Goal: Task Accomplishment & Management: Manage account settings

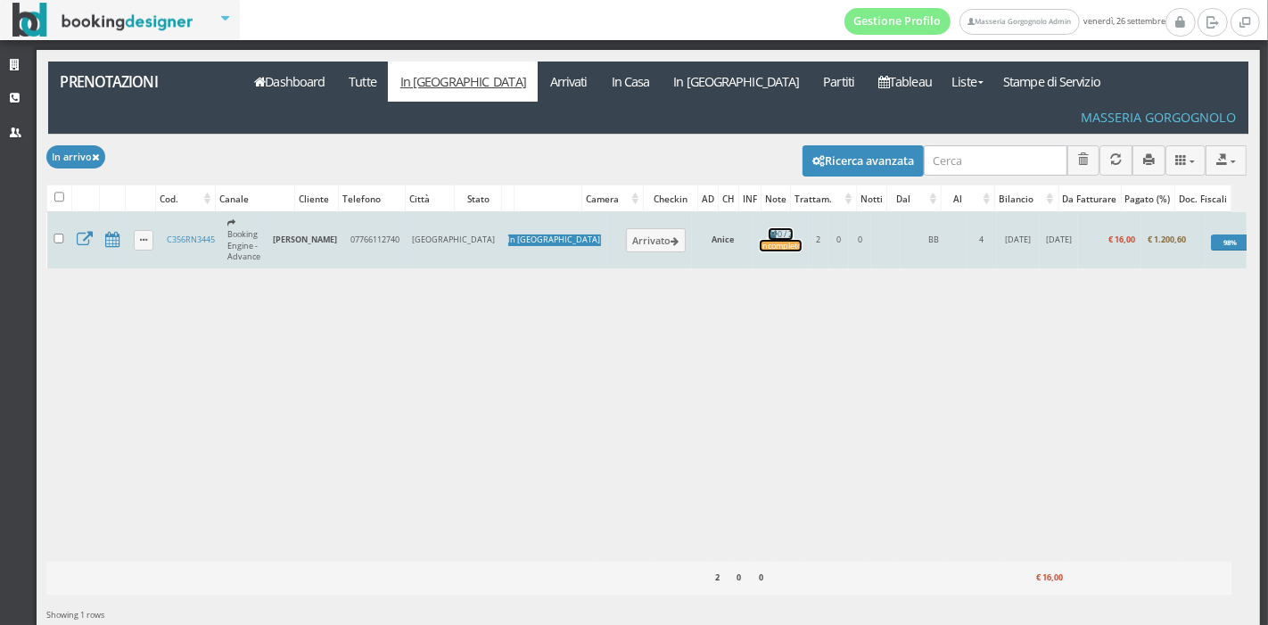
click at [760, 241] on div "Incompleto" at bounding box center [781, 247] width 42 height 12
click at [671, 237] on icon at bounding box center [675, 242] width 8 height 10
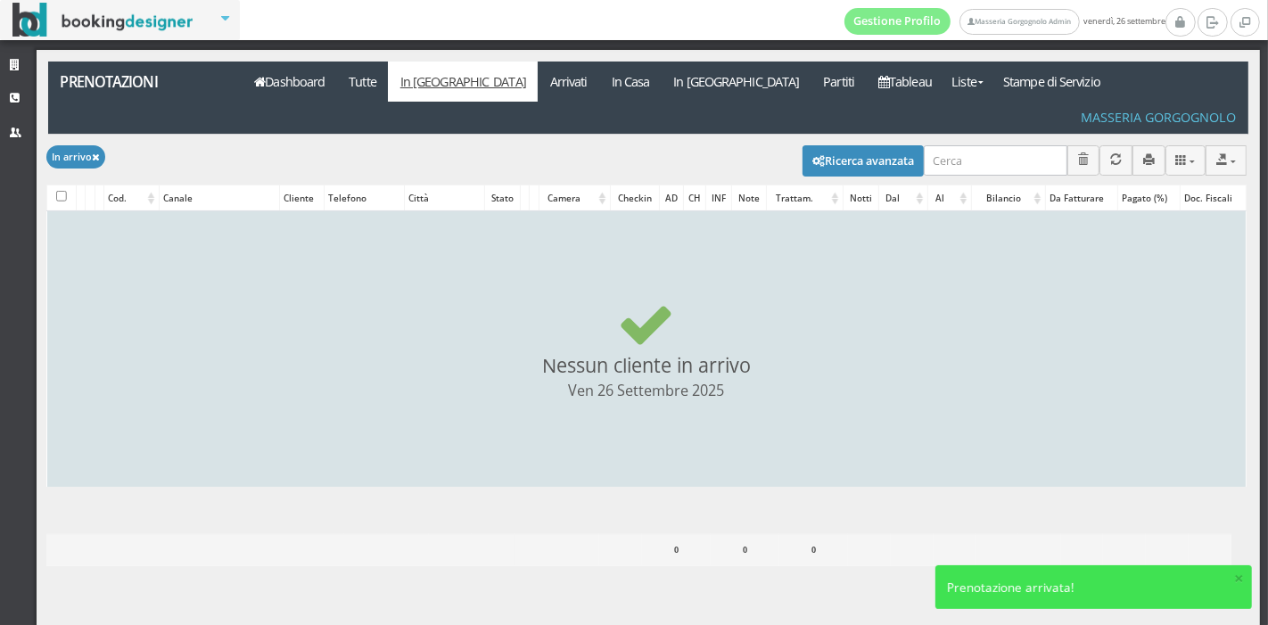
checkbox input "false"
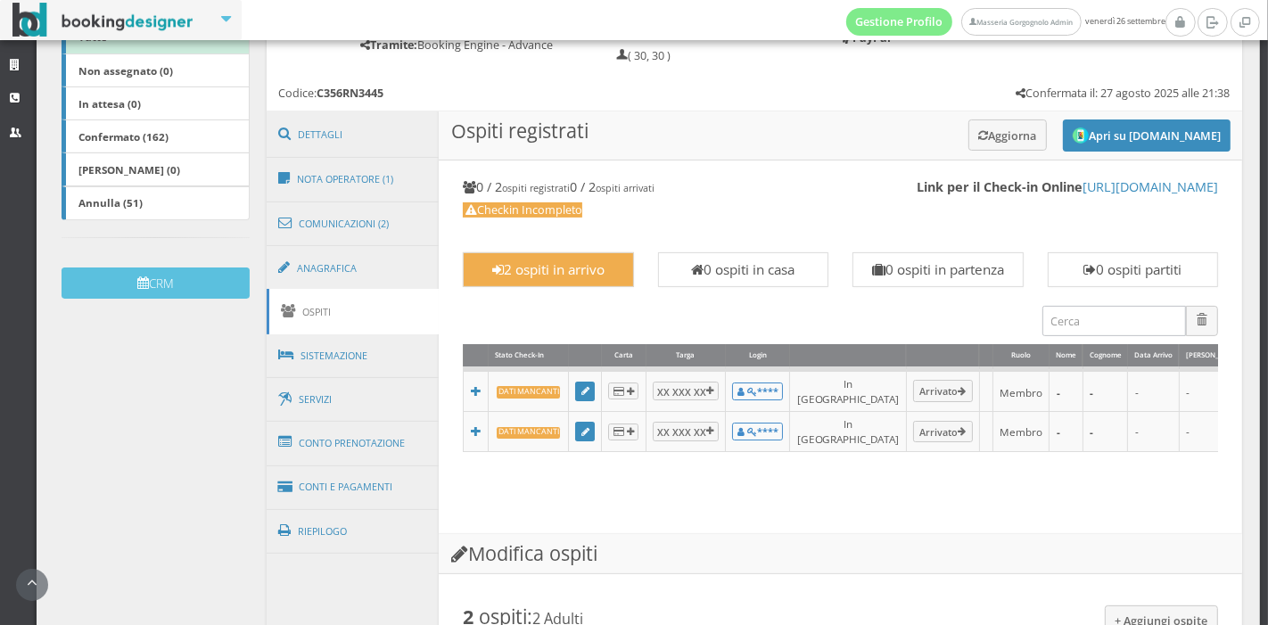
scroll to position [367, 0]
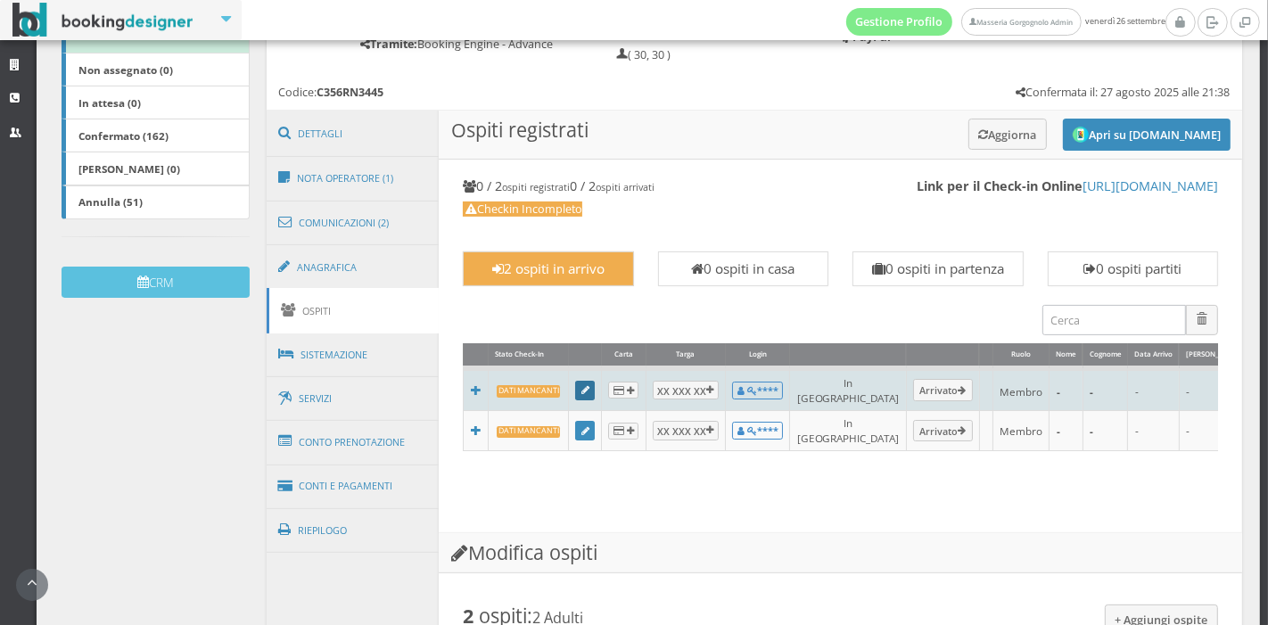
click at [586, 393] on link at bounding box center [585, 391] width 20 height 20
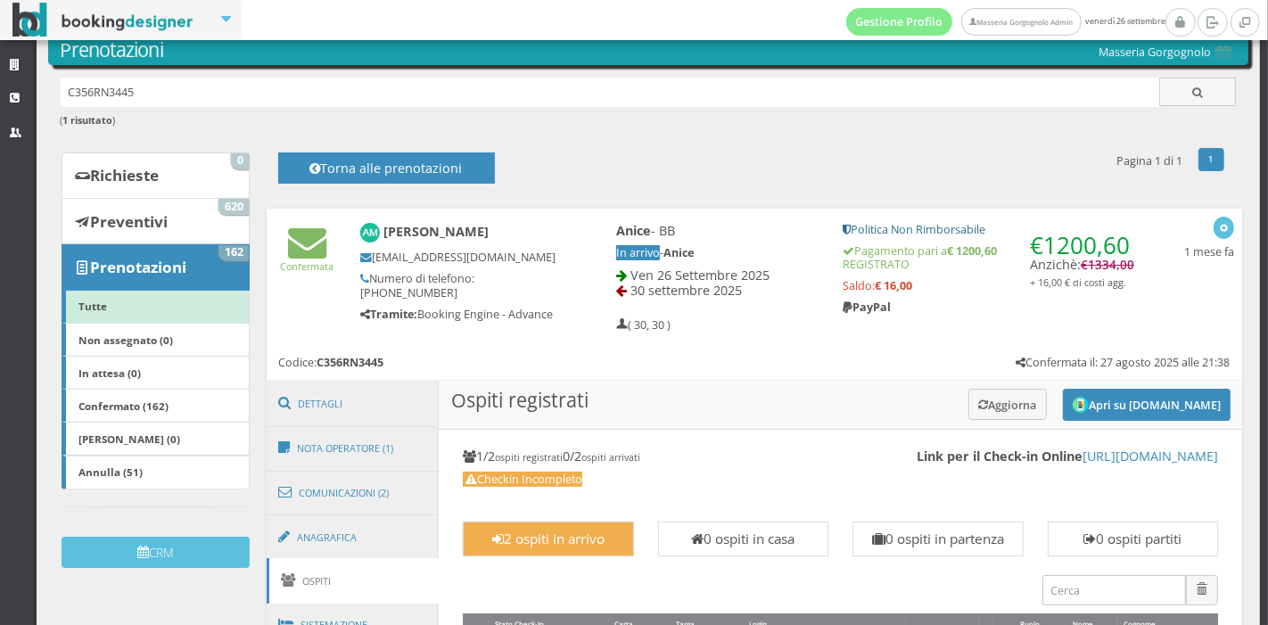
scroll to position [77, 0]
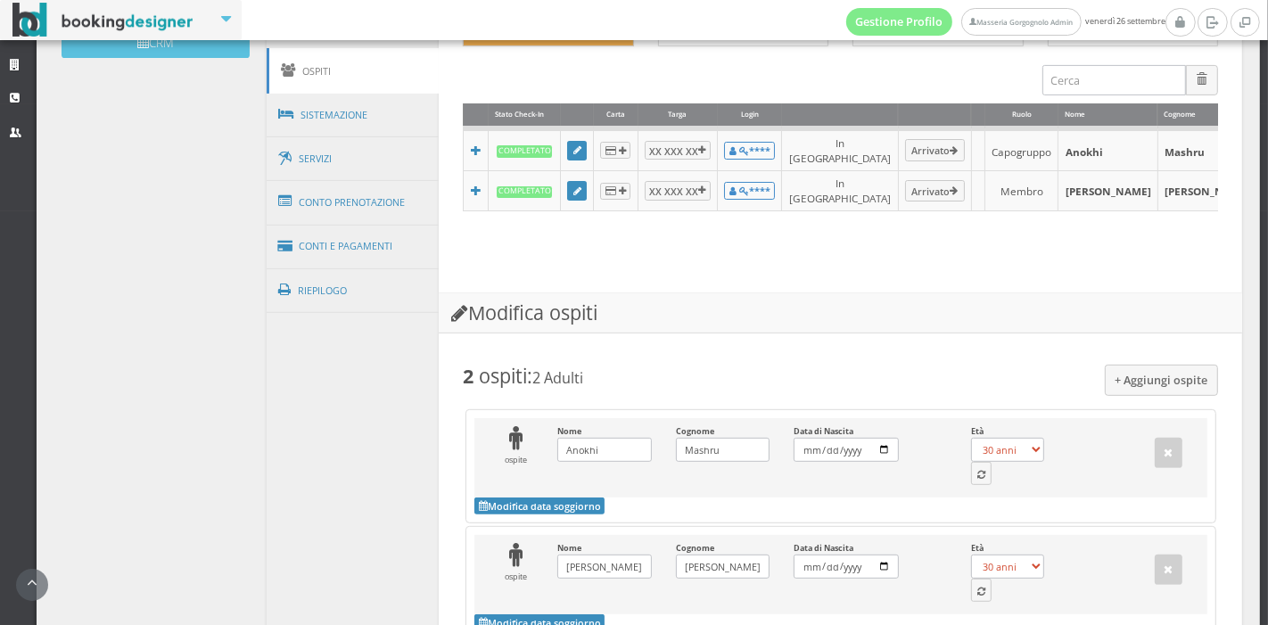
scroll to position [669, 0]
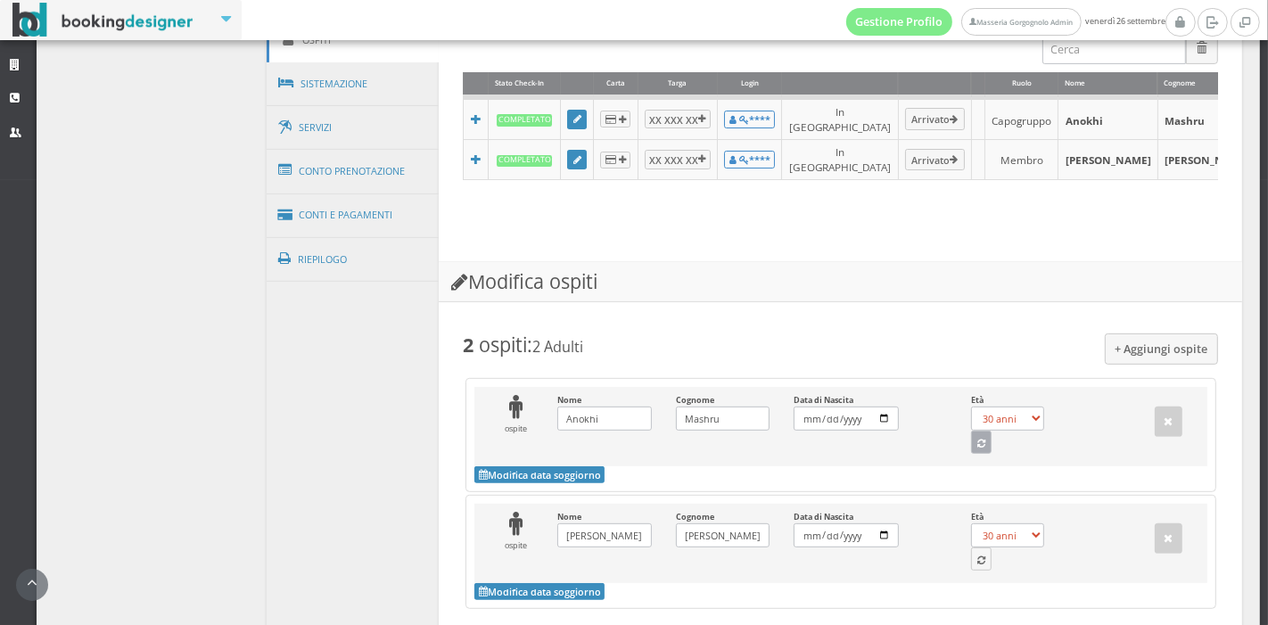
click at [977, 449] on icon "button" at bounding box center [981, 444] width 8 height 10
select select "37"
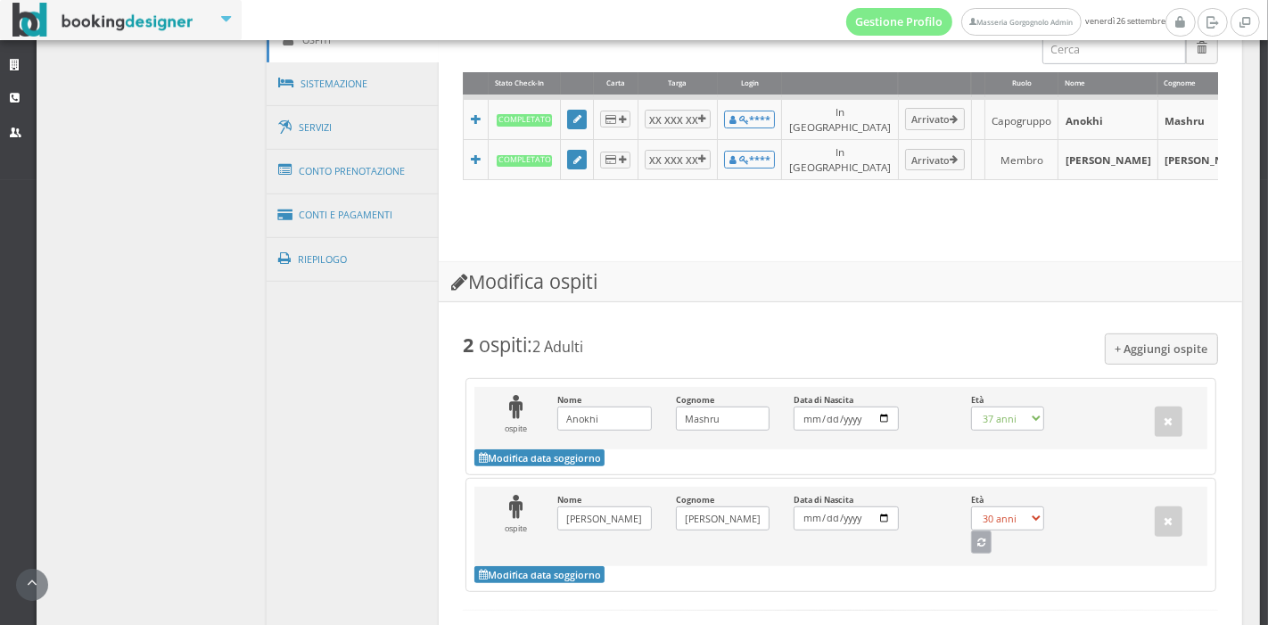
click at [977, 548] on icon "button" at bounding box center [981, 543] width 8 height 10
select select "37"
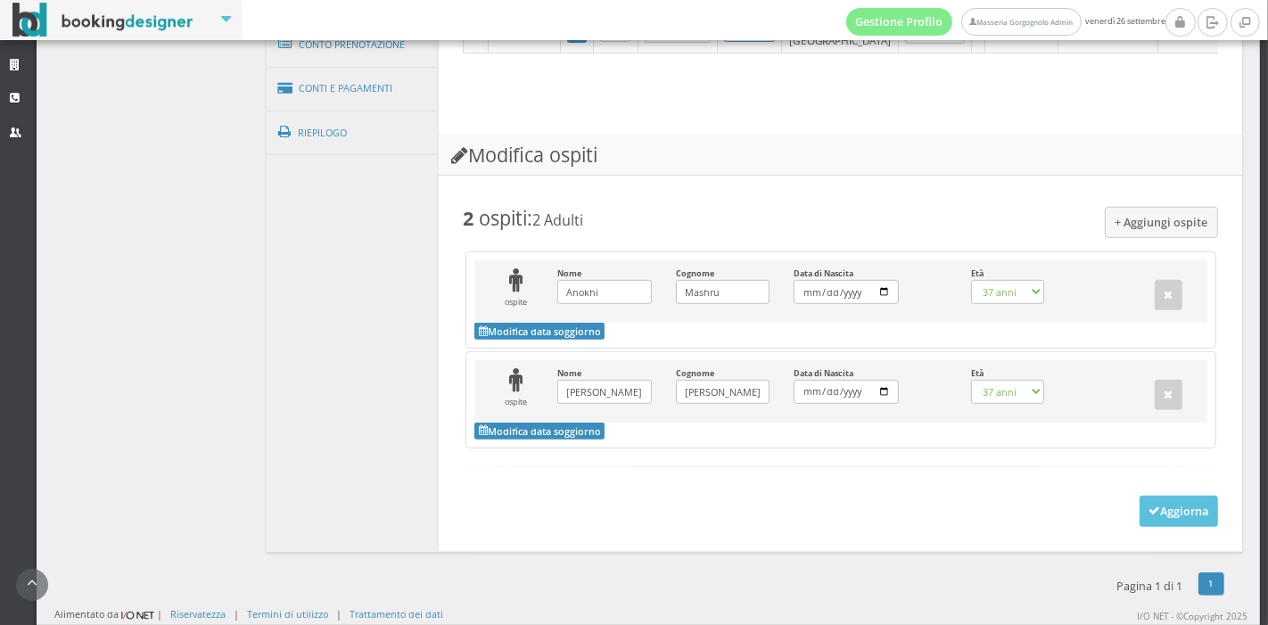
scroll to position [845, 0]
click at [1179, 527] on button "Aggiorna" at bounding box center [1178, 511] width 79 height 31
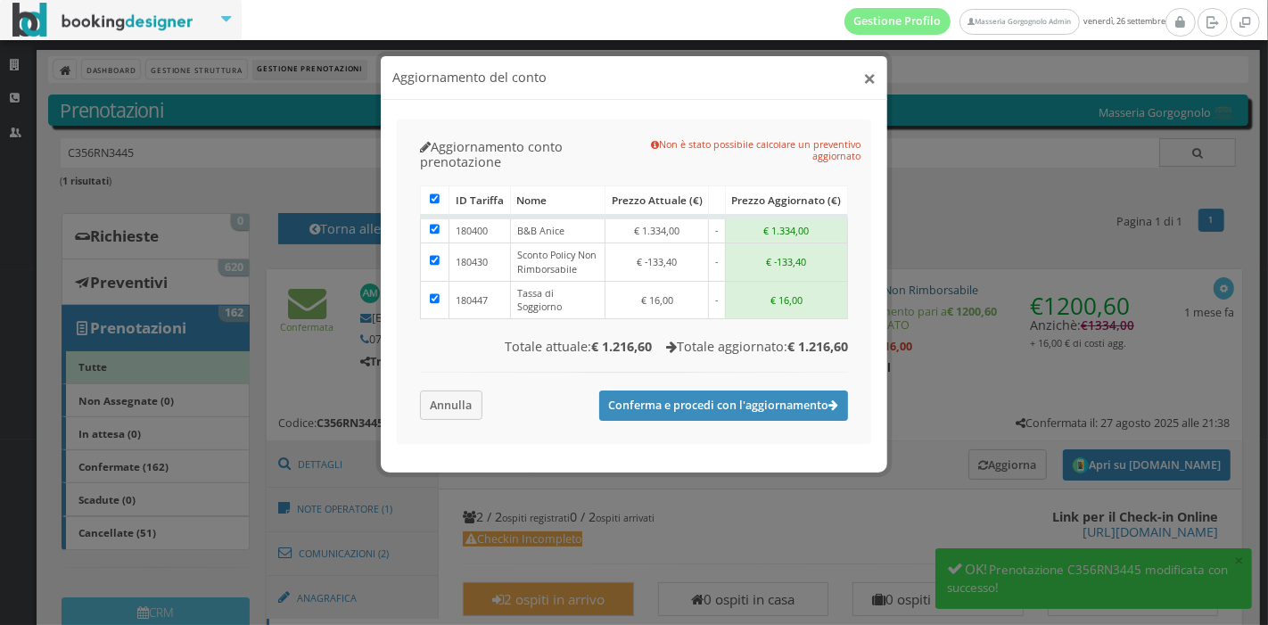
click at [871, 86] on button "×" at bounding box center [869, 78] width 12 height 22
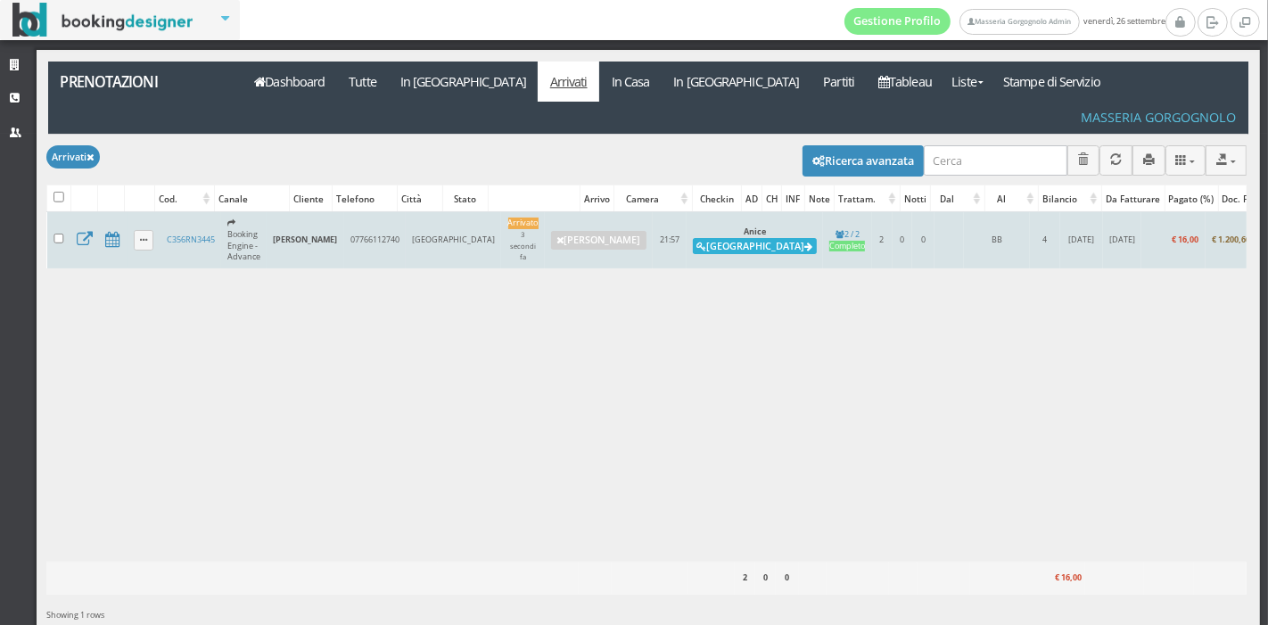
click at [693, 238] on button "Alloggia" at bounding box center [755, 246] width 124 height 16
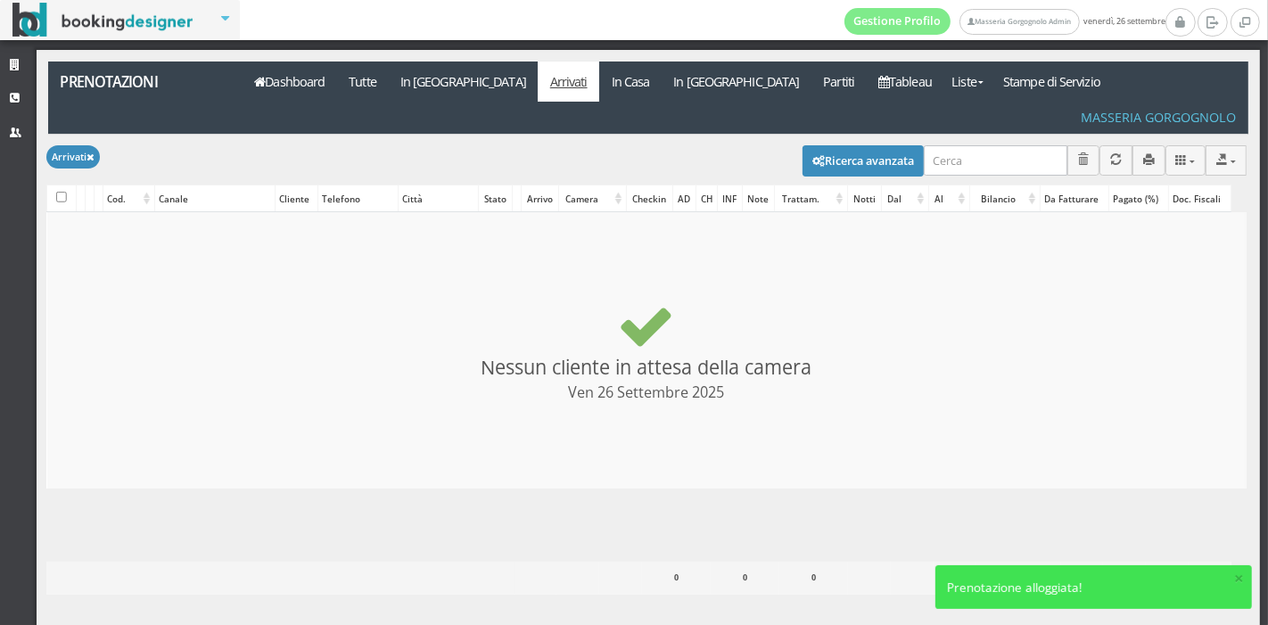
checkbox input "false"
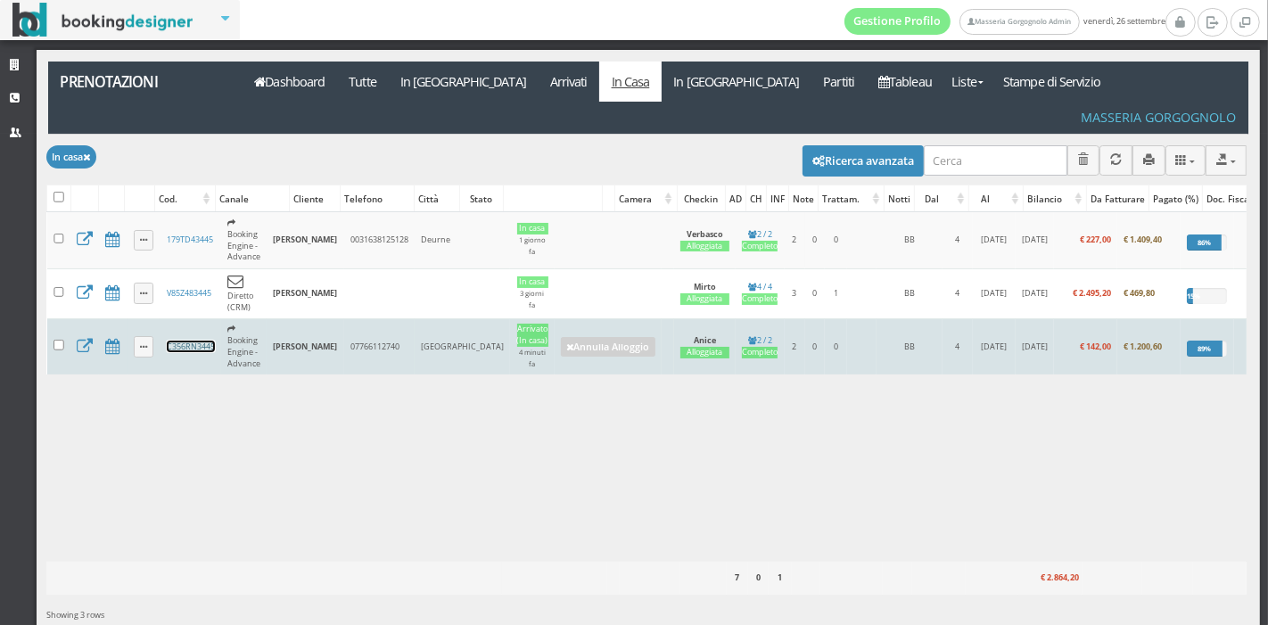
click at [170, 341] on link "C356RN3445" at bounding box center [191, 347] width 48 height 12
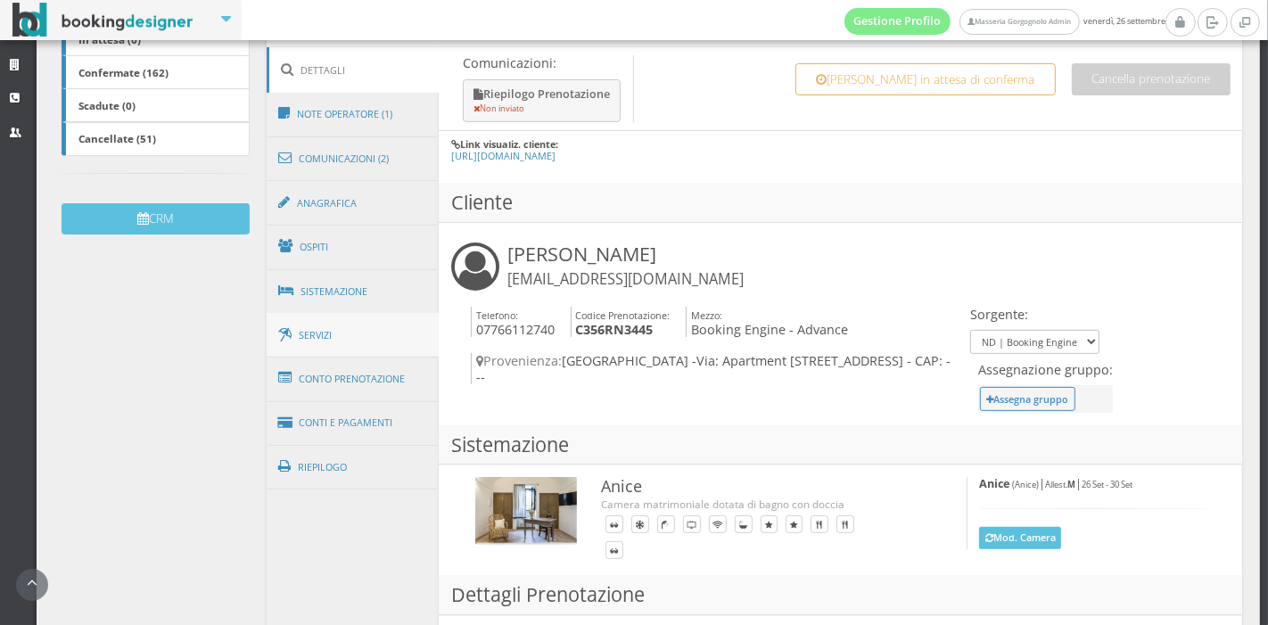
scroll to position [439, 0]
click at [352, 412] on link "Conti e Pagamenti" at bounding box center [353, 421] width 173 height 45
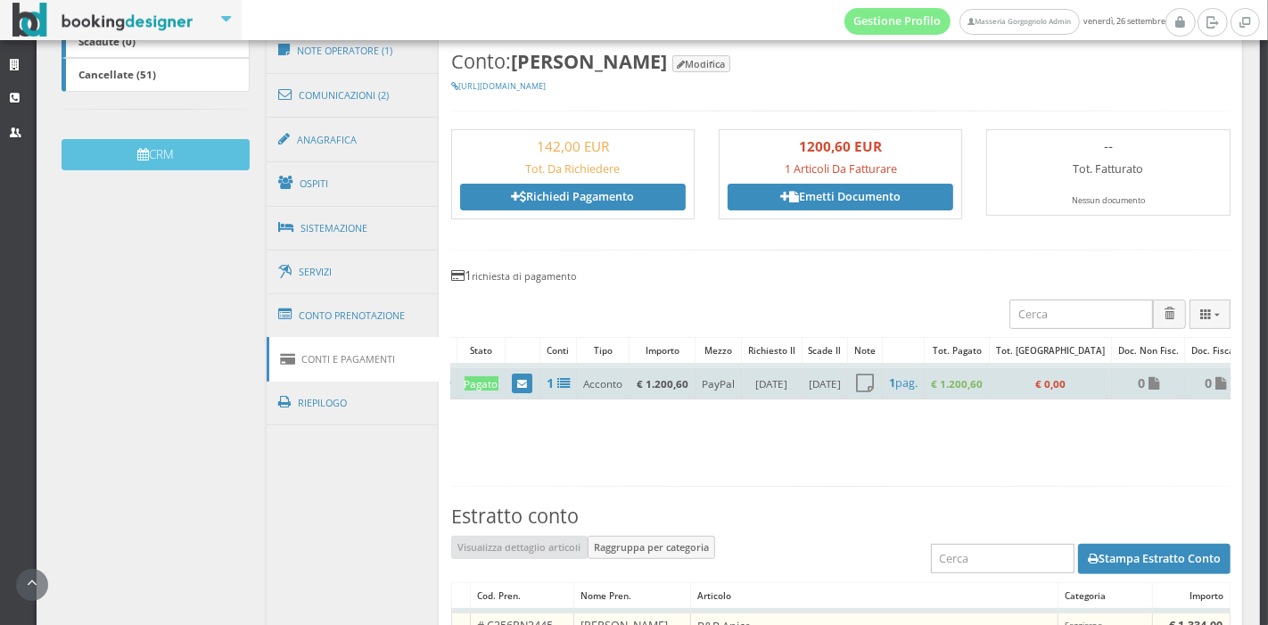
scroll to position [0, 0]
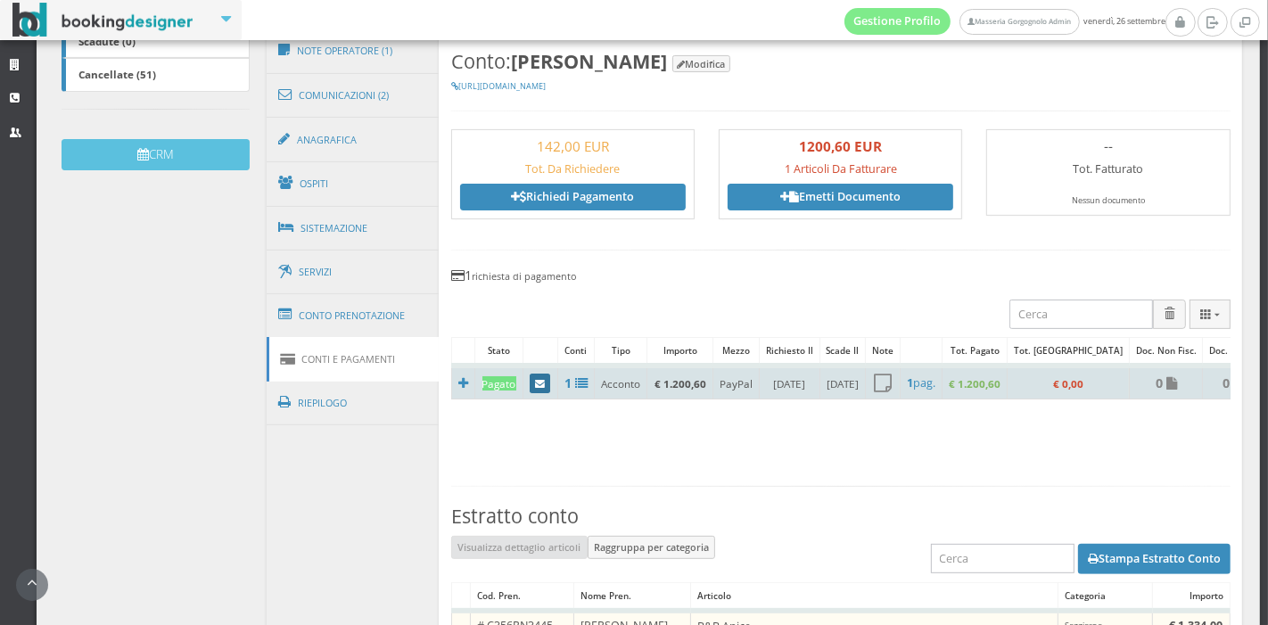
click at [535, 384] on icon at bounding box center [540, 385] width 10 height 10
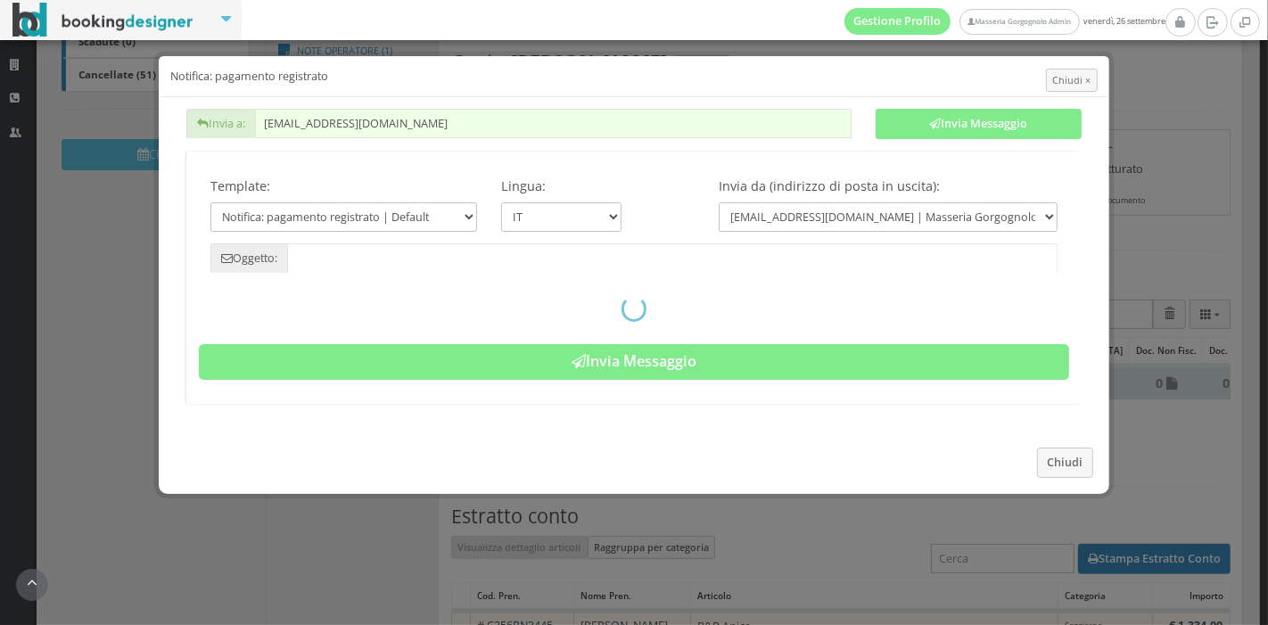
type input "Pagamento registrato - Prenotazione: C356RN3445 - Anokhi Mashru"
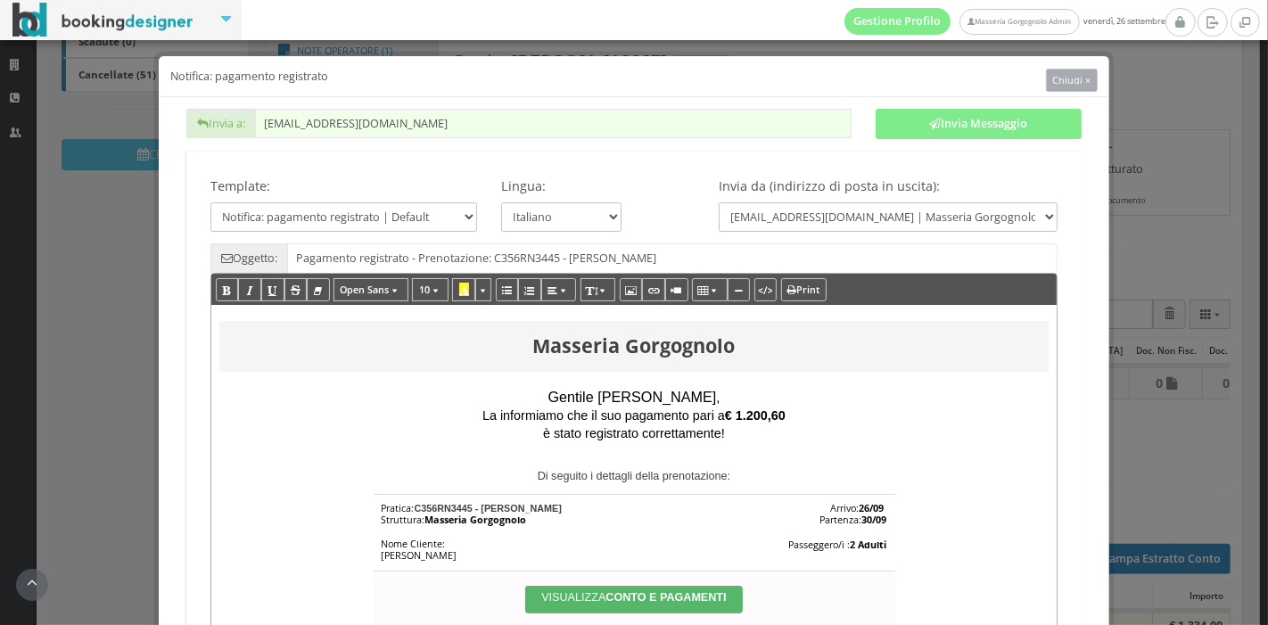
click at [1052, 75] on span "Chiudi ×" at bounding box center [1071, 79] width 38 height 13
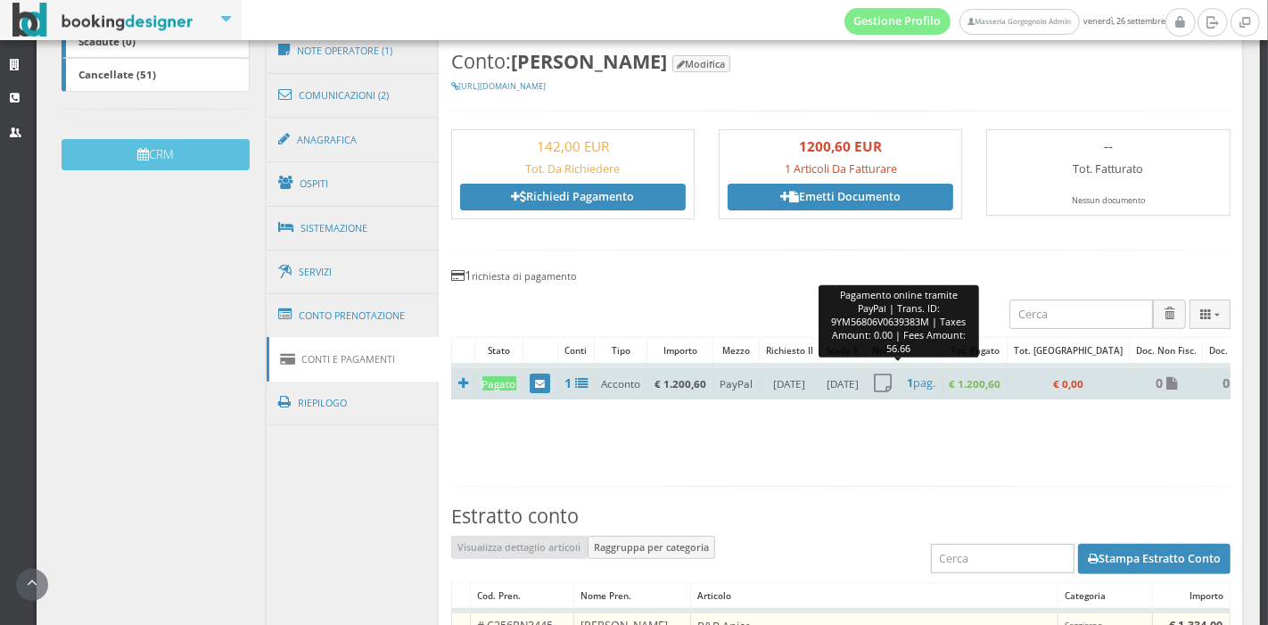
click at [891, 381] on icon at bounding box center [883, 383] width 18 height 21
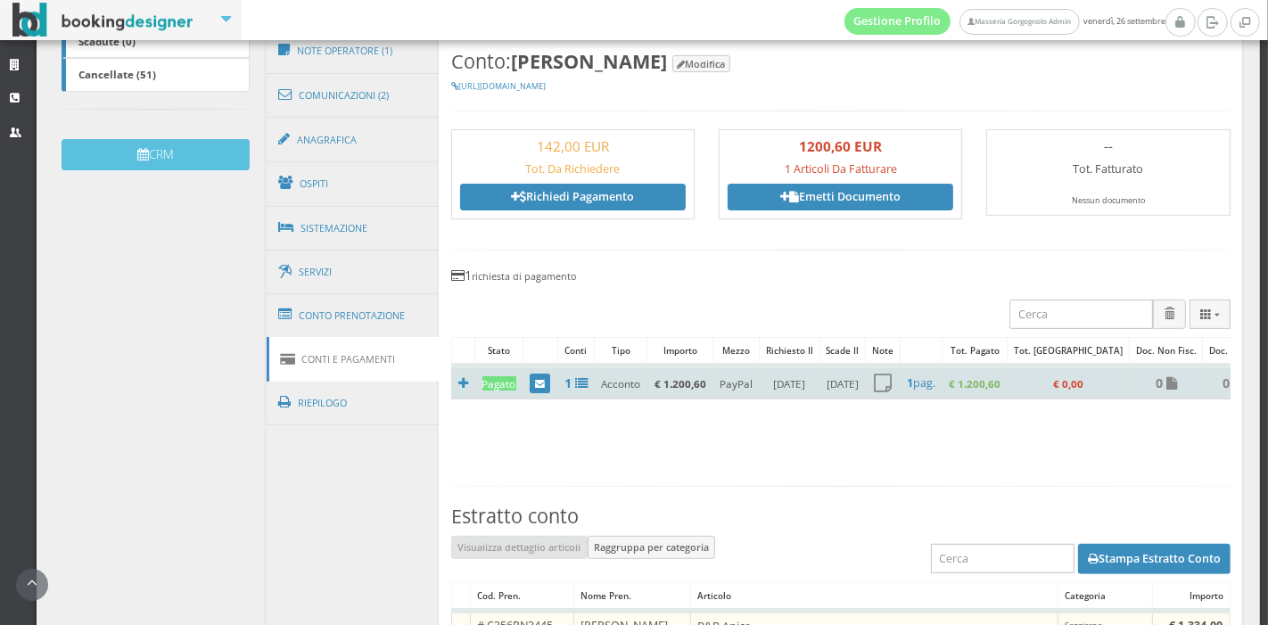
click at [453, 383] on td at bounding box center [462, 382] width 23 height 34
click at [463, 382] on icon at bounding box center [463, 383] width 10 height 12
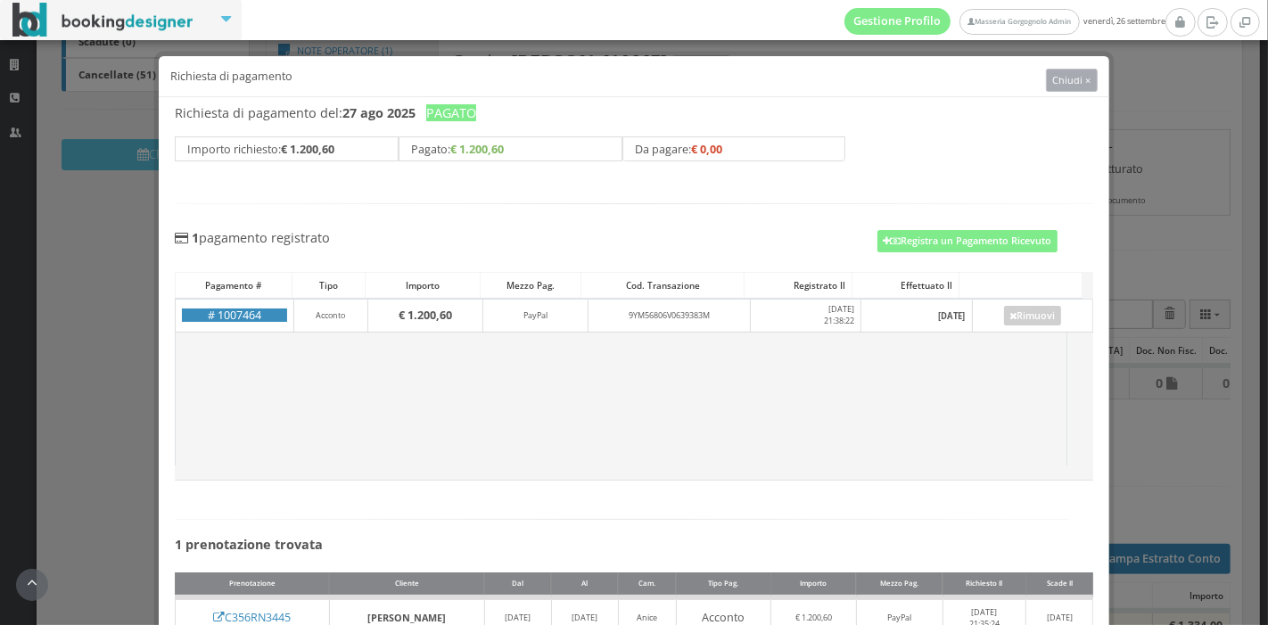
click at [1046, 85] on button "Chiudi ×" at bounding box center [1072, 80] width 52 height 23
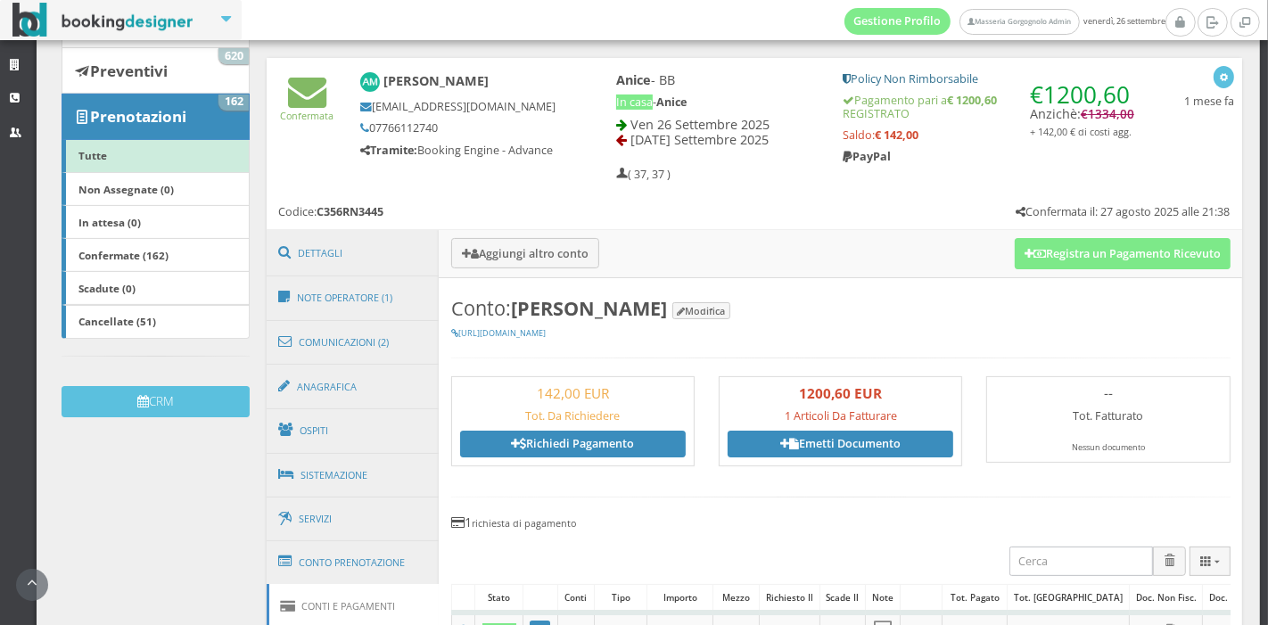
scroll to position [232, 0]
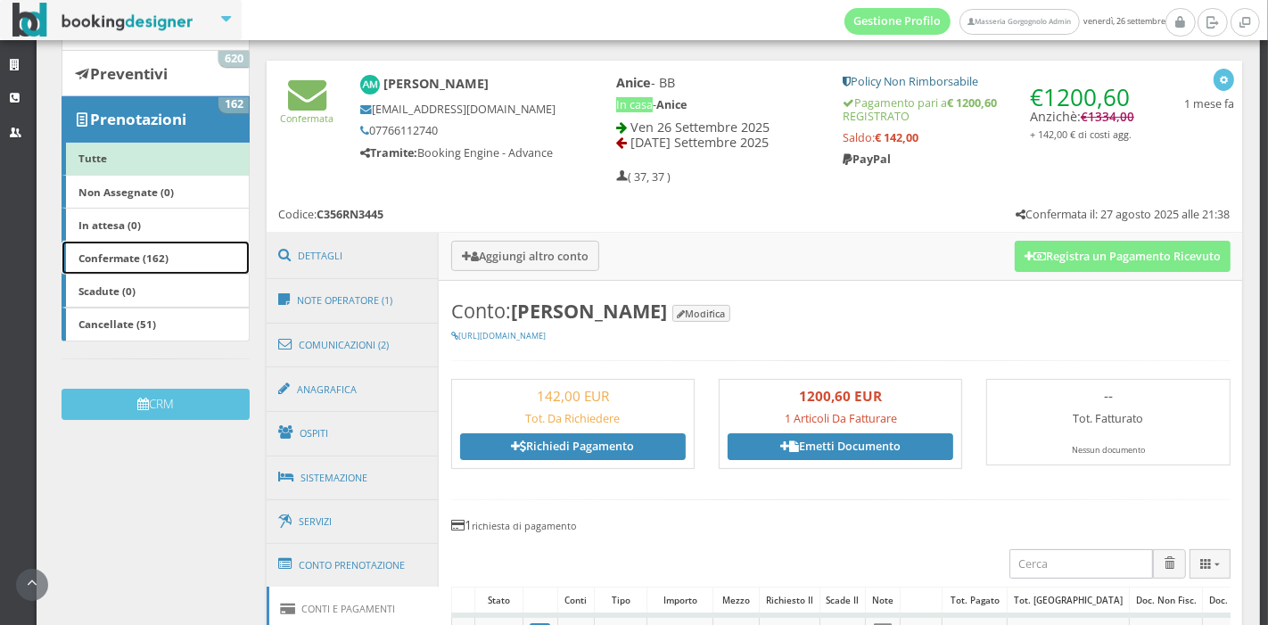
click at [136, 260] on b "Confermate (162)" at bounding box center [123, 258] width 90 height 14
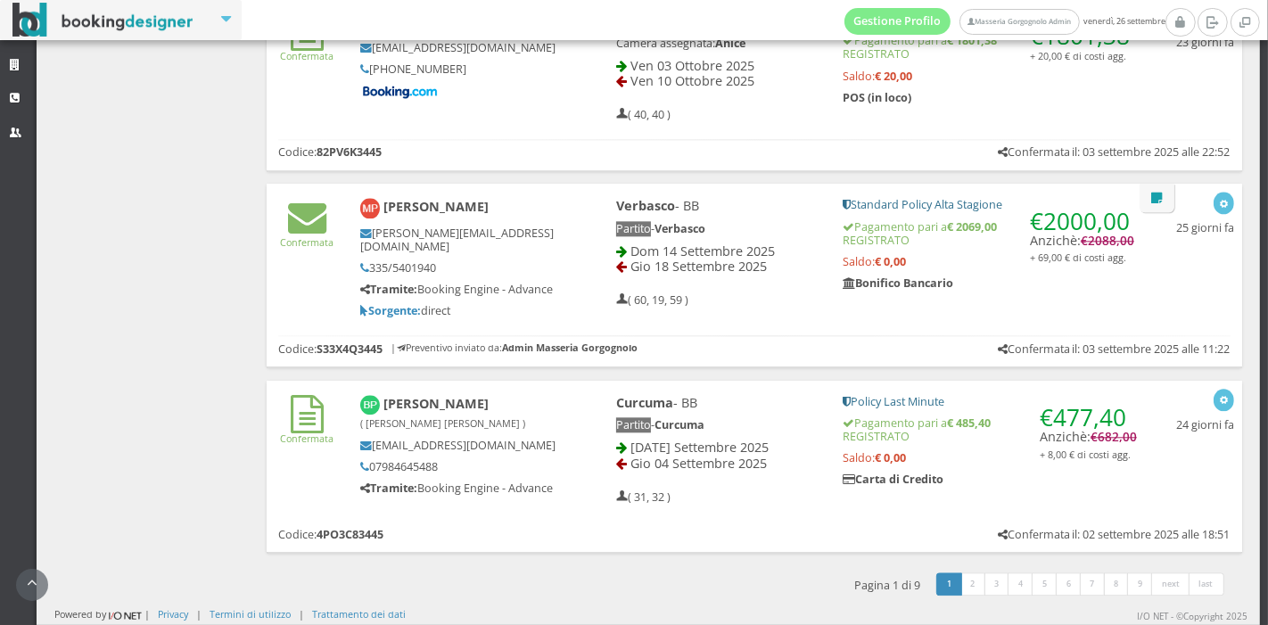
scroll to position [3845, 0]
click at [960, 583] on link "2" at bounding box center [973, 583] width 26 height 23
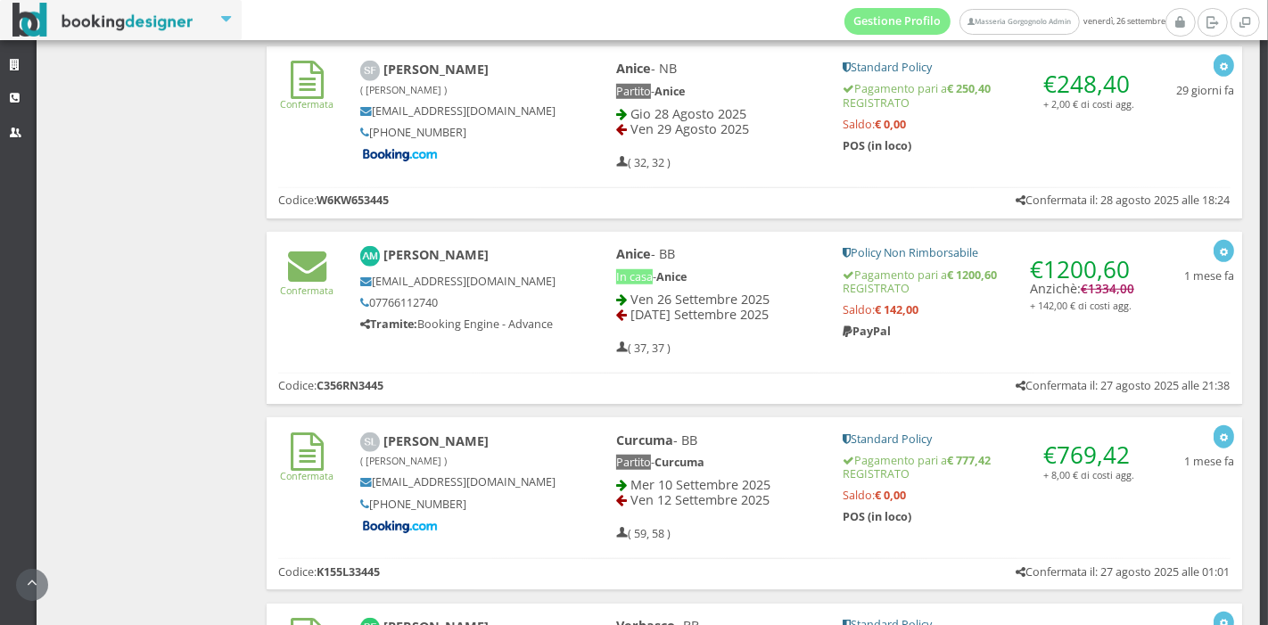
scroll to position [1262, 0]
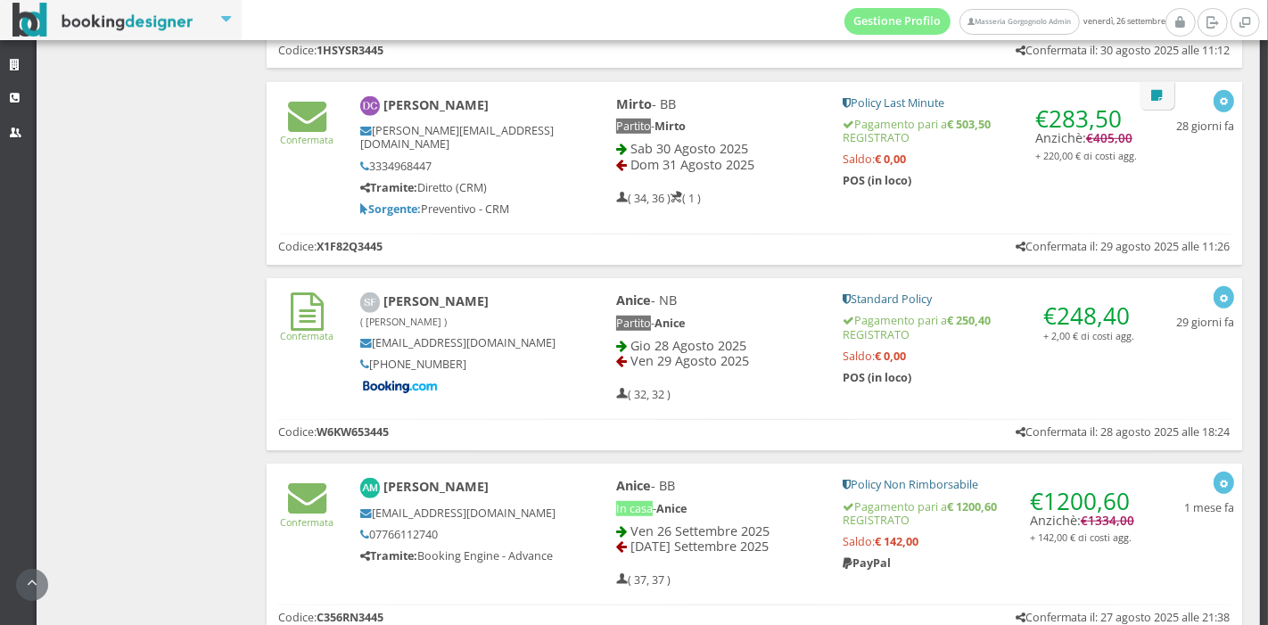
scroll to position [1001, 0]
click at [1229, 388] on div "Segna come "Non visualizzata" Segna come "Visualizzata" Visualizza Visualizza s…" at bounding box center [747, 366] width 999 height 185
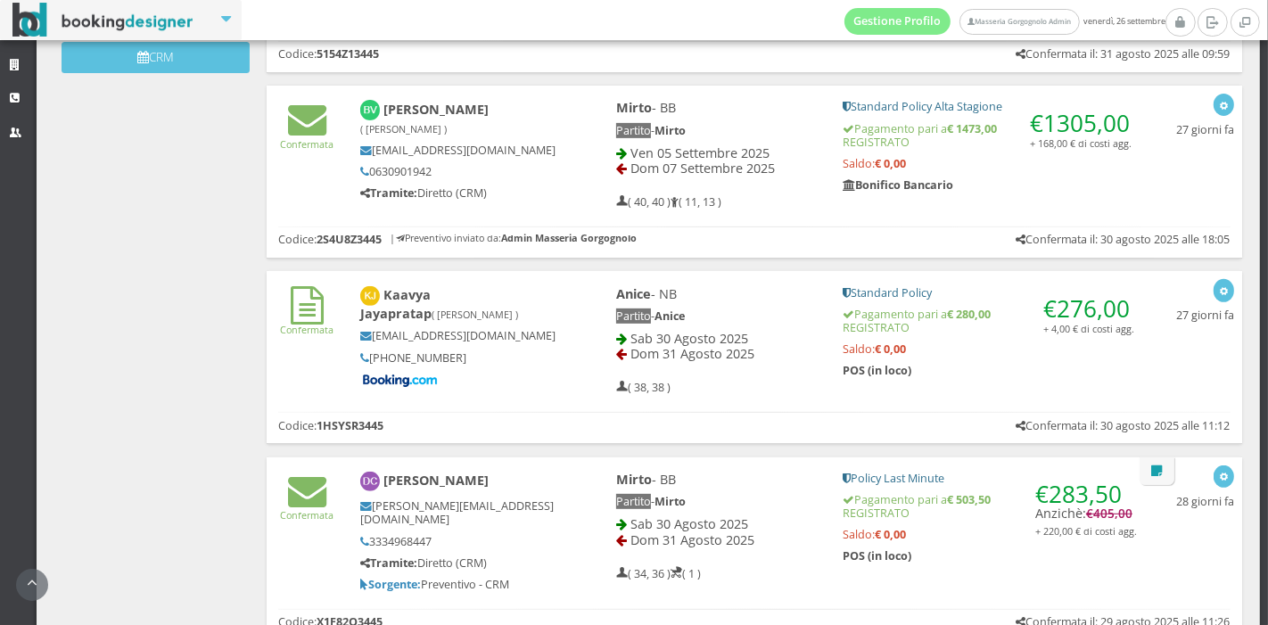
scroll to position [153, 0]
